Goal: Task Accomplishment & Management: Manage account settings

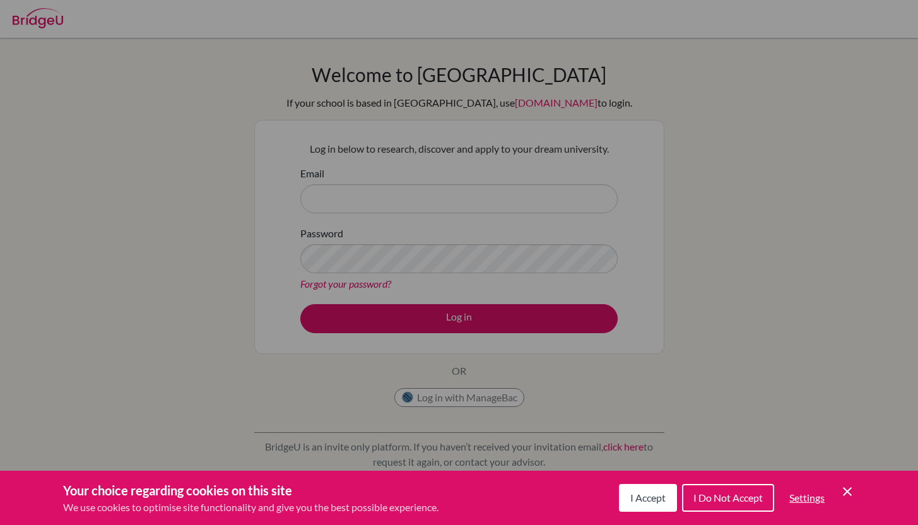
click at [635, 495] on span "I Accept" at bounding box center [647, 498] width 35 height 12
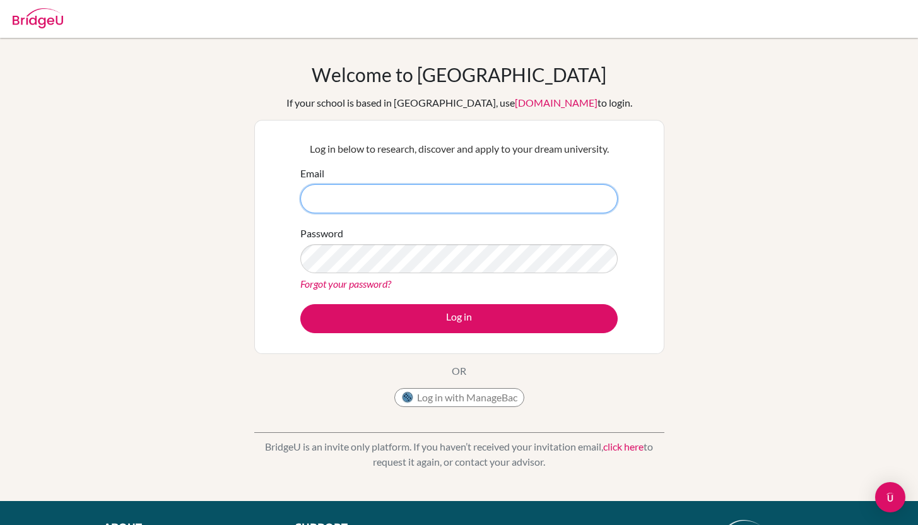
click at [484, 197] on input "Email" at bounding box center [458, 198] width 317 height 29
type input "[EMAIL_ADDRESS][DOMAIN_NAME]"
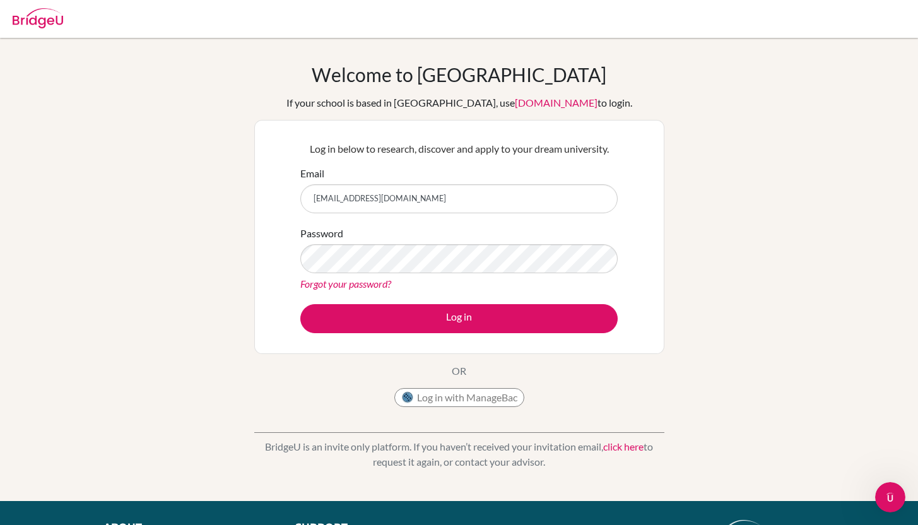
click at [497, 275] on div "Password Forgot your password?" at bounding box center [458, 259] width 317 height 66
click at [300, 304] on button "Log in" at bounding box center [458, 318] width 317 height 29
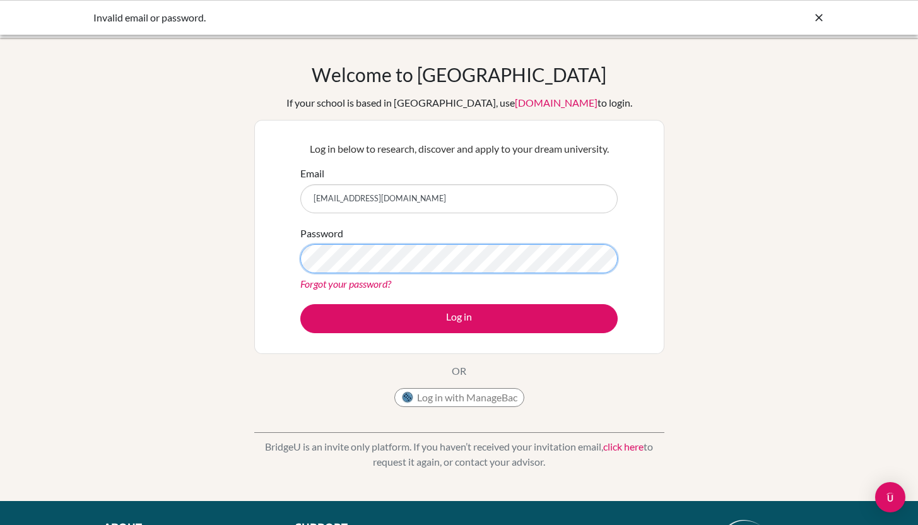
click at [300, 304] on button "Log in" at bounding box center [458, 318] width 317 height 29
click at [372, 286] on link "Forgot your password?" at bounding box center [345, 284] width 91 height 12
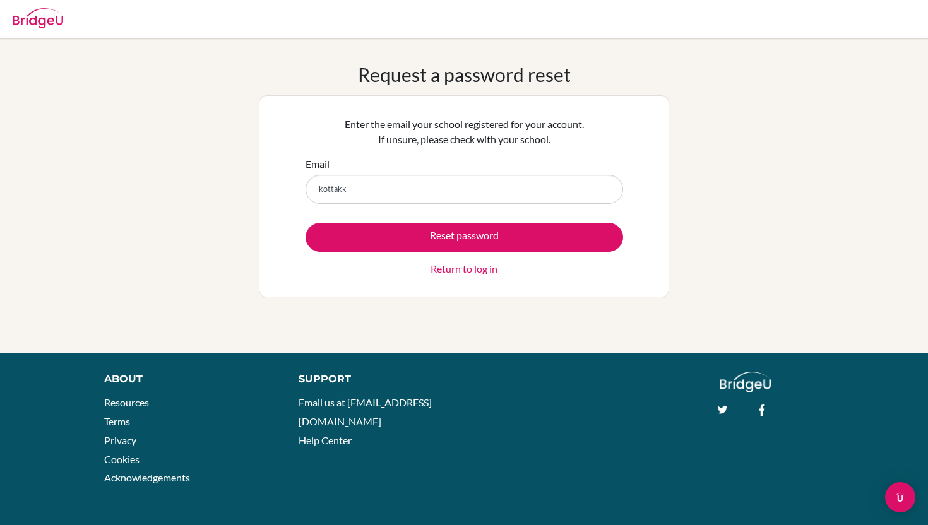
type input "[EMAIL_ADDRESS][DOMAIN_NAME]"
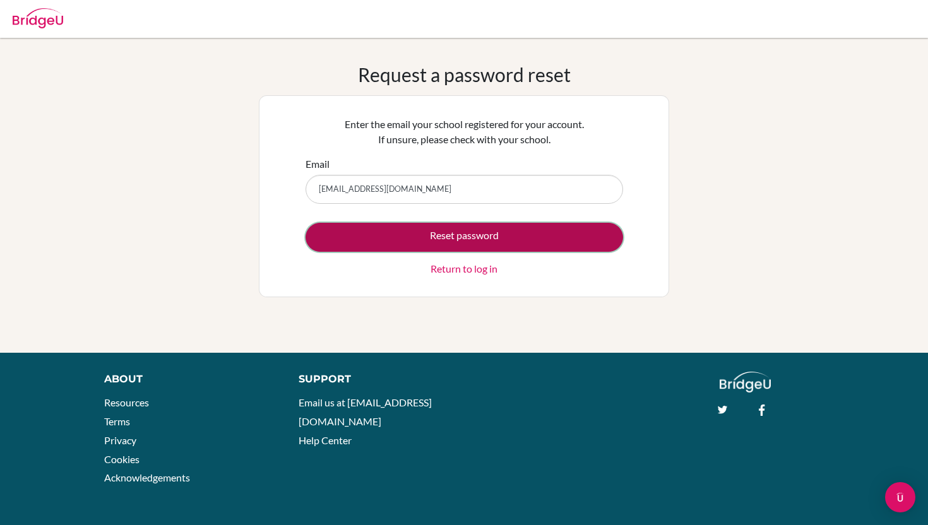
click at [463, 232] on button "Reset password" at bounding box center [463, 237] width 317 height 29
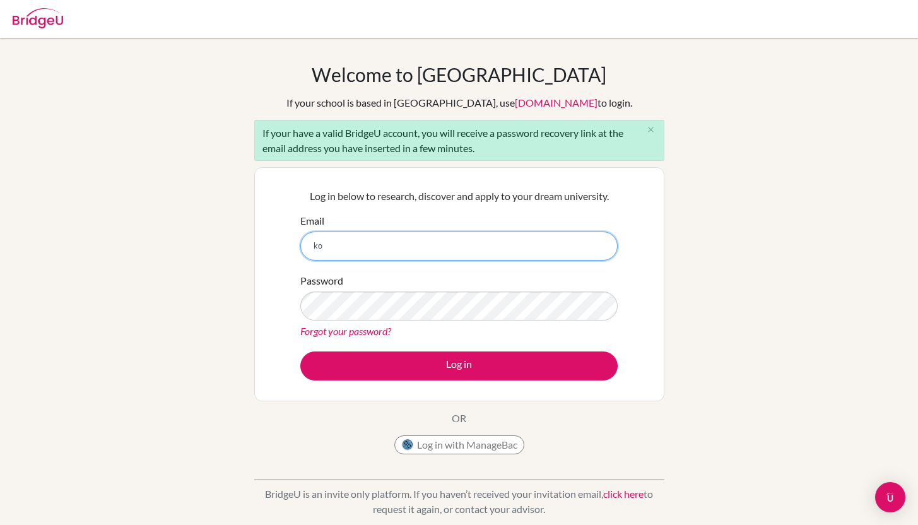
type input "[EMAIL_ADDRESS][DOMAIN_NAME]"
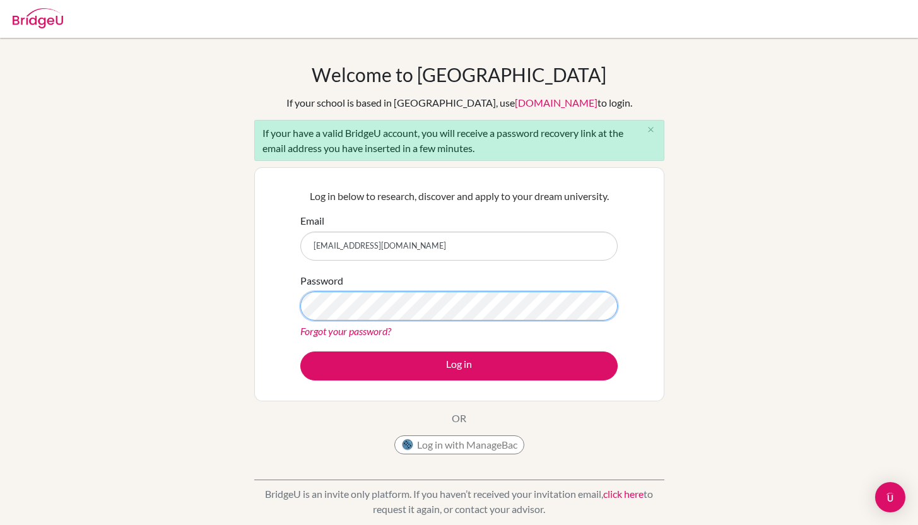
click at [300, 352] on button "Log in" at bounding box center [458, 366] width 317 height 29
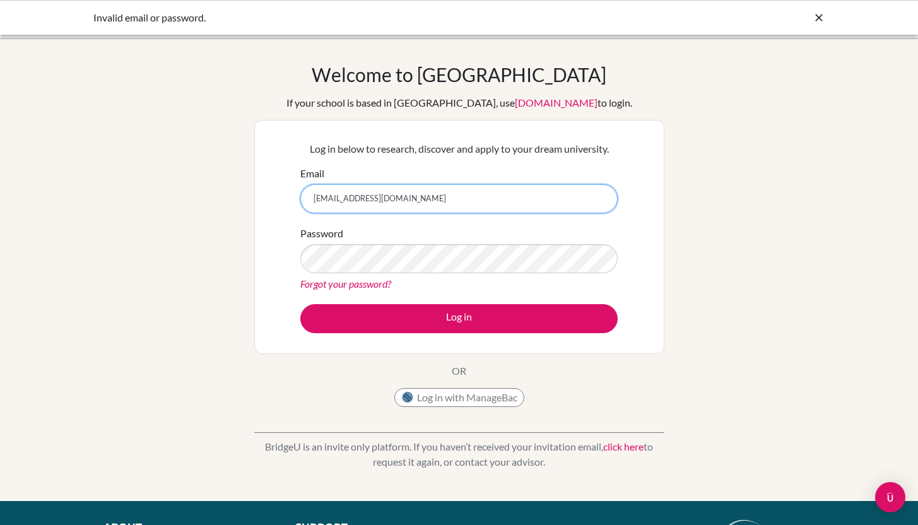
click at [422, 196] on input "[EMAIL_ADDRESS][DOMAIN_NAME]" at bounding box center [458, 198] width 317 height 29
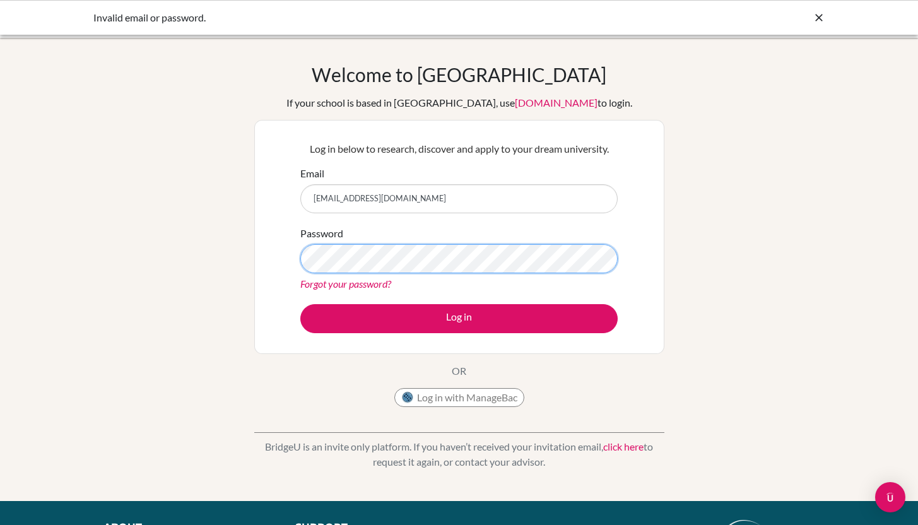
click at [300, 304] on button "Log in" at bounding box center [458, 318] width 317 height 29
click at [344, 287] on link "Forgot your password?" at bounding box center [345, 284] width 91 height 12
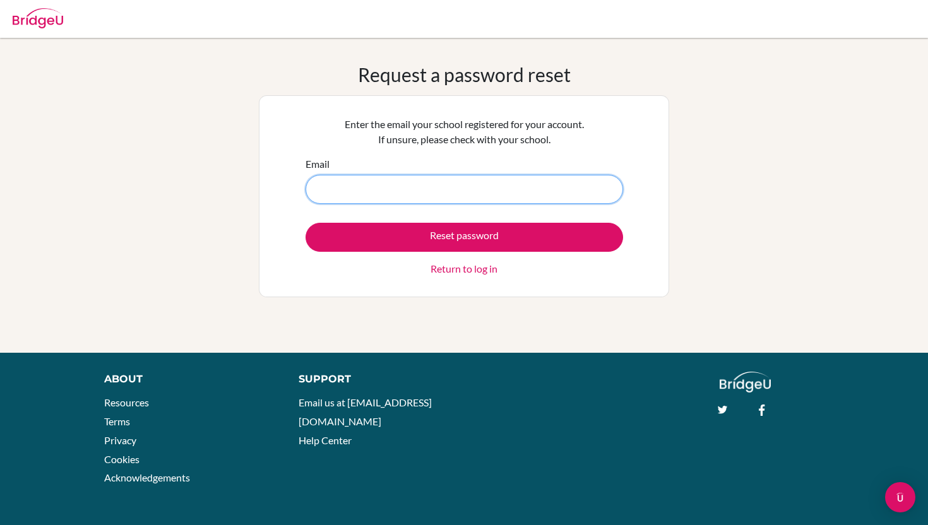
click at [517, 191] on input "Email" at bounding box center [463, 189] width 317 height 29
type input "[EMAIL_ADDRESS][DOMAIN_NAME]"
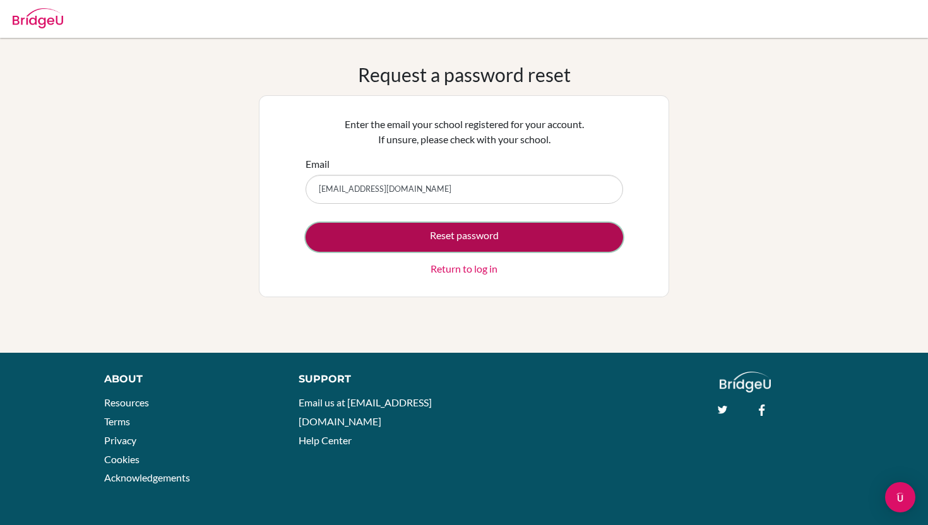
click at [511, 232] on button "Reset password" at bounding box center [463, 237] width 317 height 29
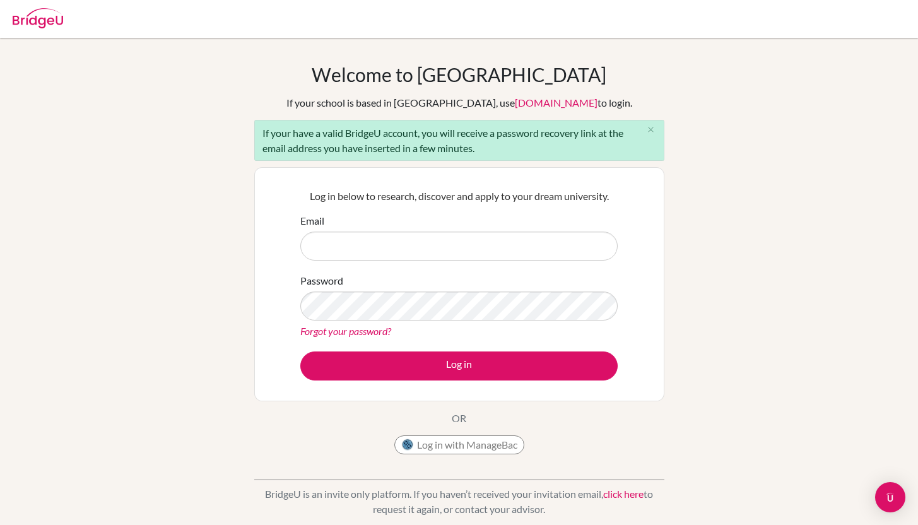
click at [363, 329] on link "Forgot your password?" at bounding box center [345, 331] width 91 height 12
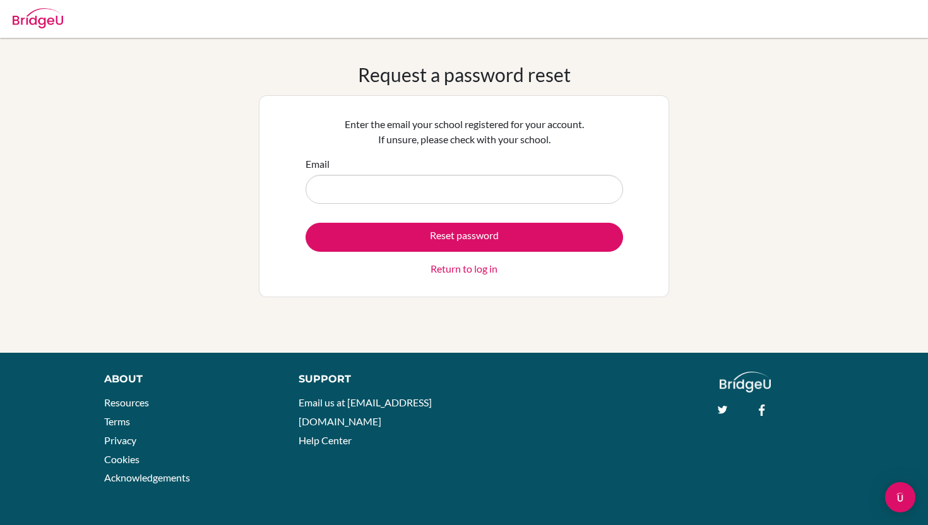
click at [500, 174] on div "Email" at bounding box center [463, 180] width 317 height 47
click at [422, 204] on form "Email Reset password Return to log in" at bounding box center [463, 217] width 317 height 120
click at [422, 199] on input "Email" at bounding box center [463, 189] width 317 height 29
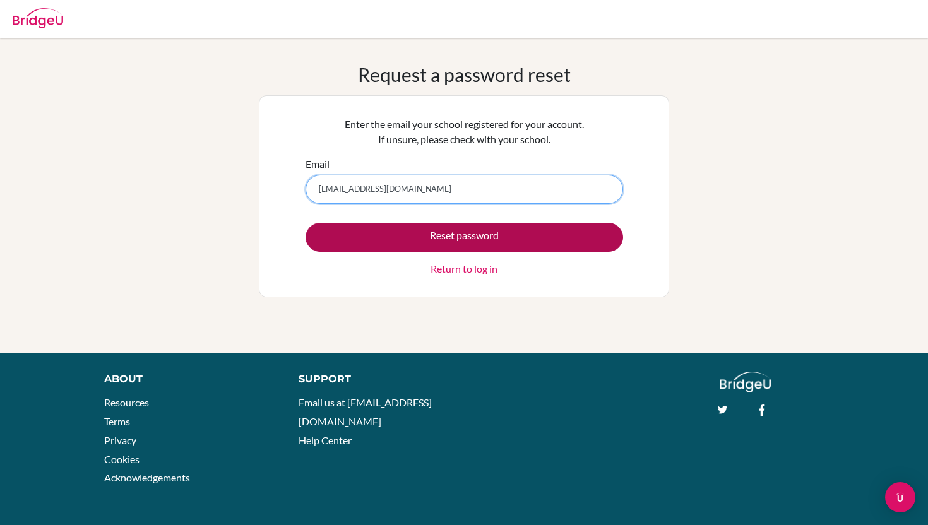
type input "[EMAIL_ADDRESS][DOMAIN_NAME]"
click at [470, 230] on button "Reset password" at bounding box center [463, 237] width 317 height 29
